Goal: Check status

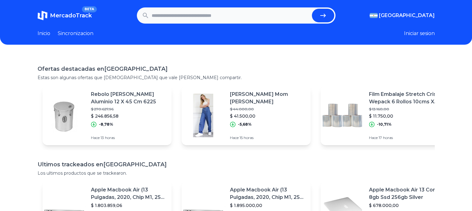
click at [93, 9] on span "BETA" at bounding box center [89, 9] width 15 height 6
click at [85, 33] on link "Sincronizacion" at bounding box center [76, 33] width 36 height 7
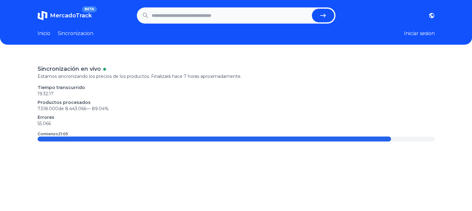
click at [422, 24] on header "MercadoTrack BETA [GEOGRAPHIC_DATA] [GEOGRAPHIC_DATA] [GEOGRAPHIC_DATA] [GEOGRA…" at bounding box center [236, 22] width 472 height 45
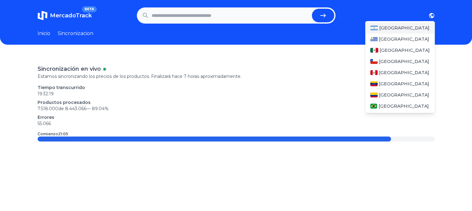
click at [426, 28] on div "[GEOGRAPHIC_DATA]" at bounding box center [400, 27] width 70 height 11
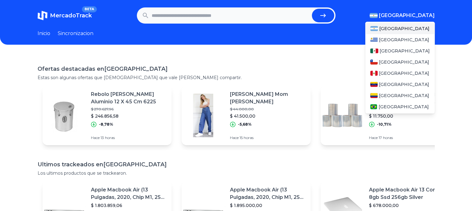
click at [426, 28] on div "[GEOGRAPHIC_DATA]" at bounding box center [400, 28] width 70 height 11
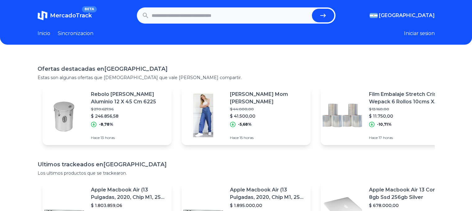
click at [112, 97] on p "Rebolo [PERSON_NAME] Aluminio 12 X 45 Cm 6225" at bounding box center [129, 98] width 76 height 15
